Goal: Task Accomplishment & Management: Manage account settings

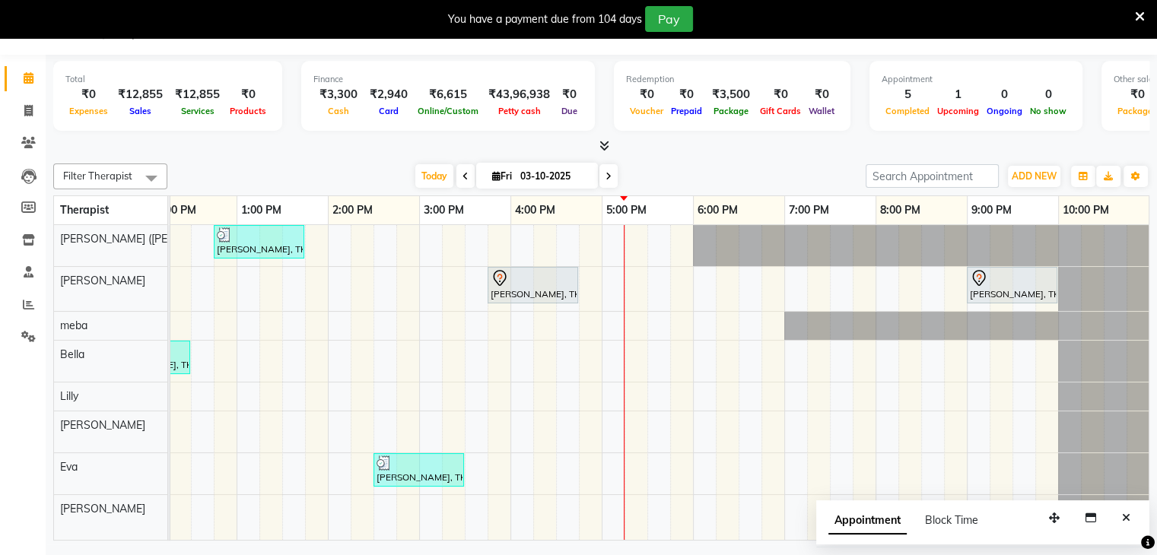
scroll to position [33, 0]
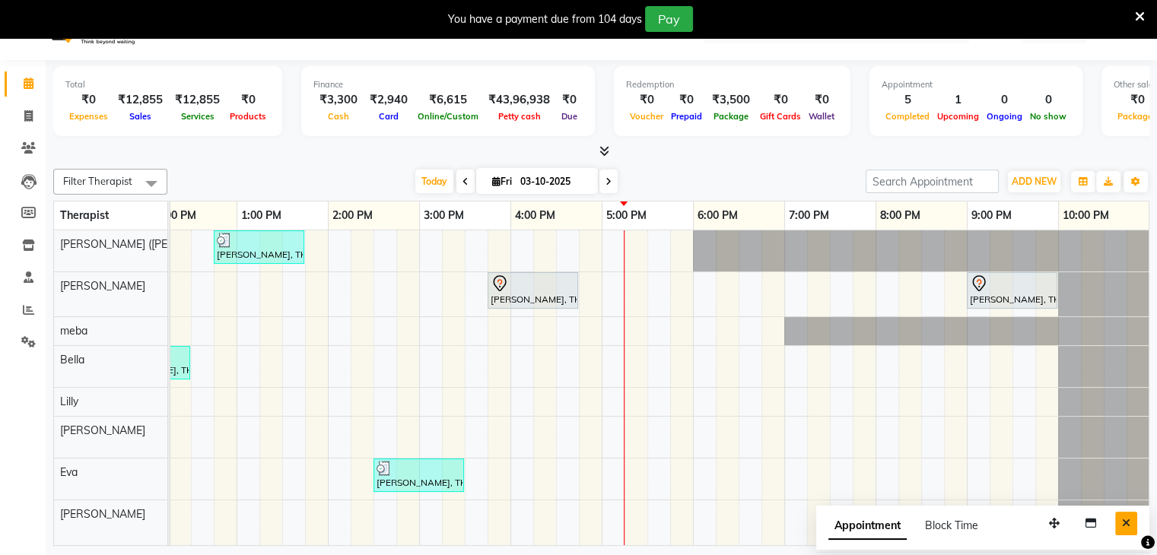
click at [1132, 532] on button "Close" at bounding box center [1126, 524] width 22 height 24
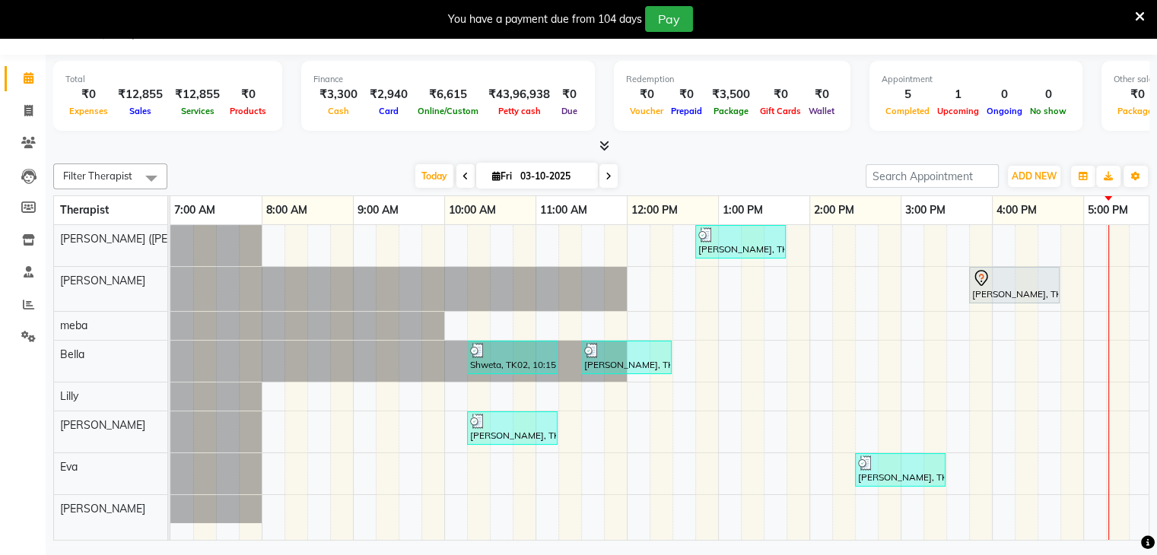
scroll to position [0, 0]
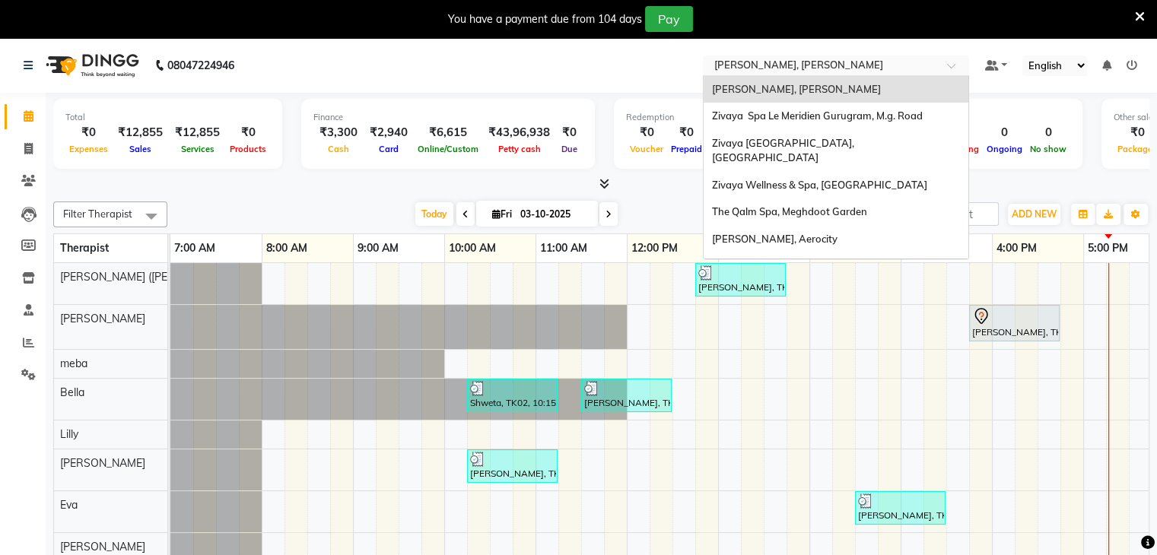
click at [834, 65] on input "text" at bounding box center [820, 66] width 221 height 15
click at [864, 198] on div "The Qalm Spa, Meghdoot Garden" at bounding box center [835, 211] width 265 height 27
